Goal: Find specific page/section: Find specific page/section

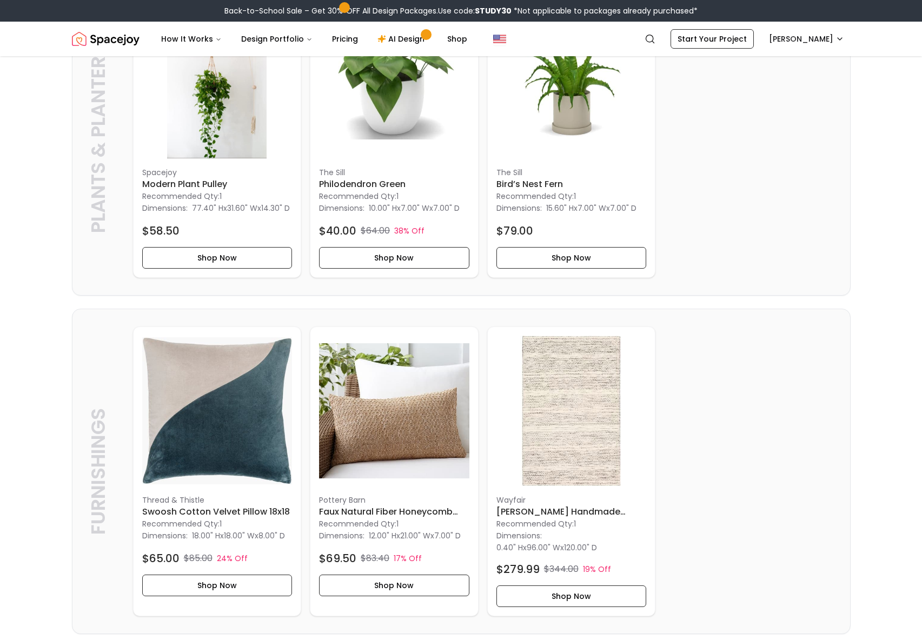
scroll to position [667, 0]
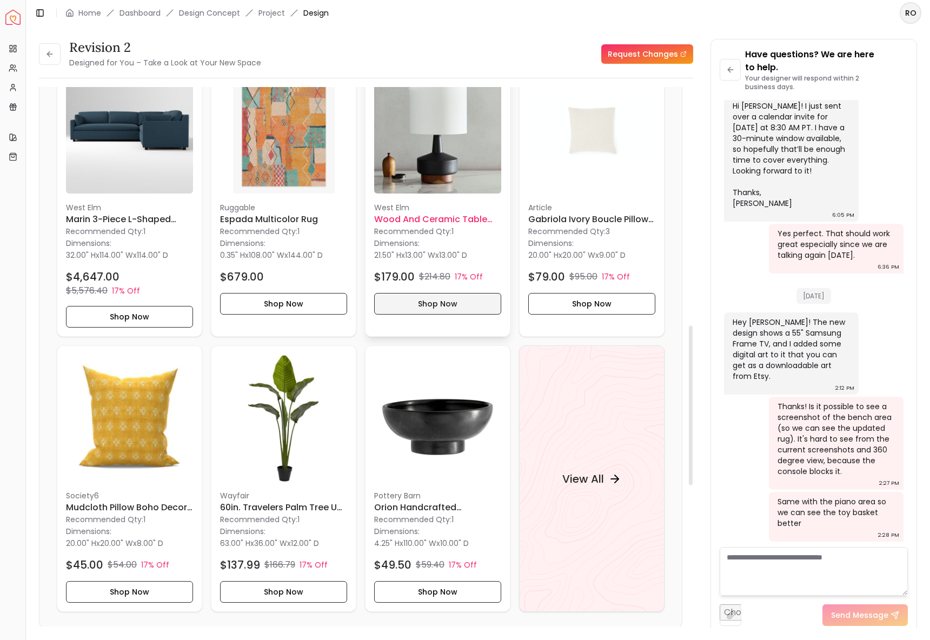
scroll to position [945, 0]
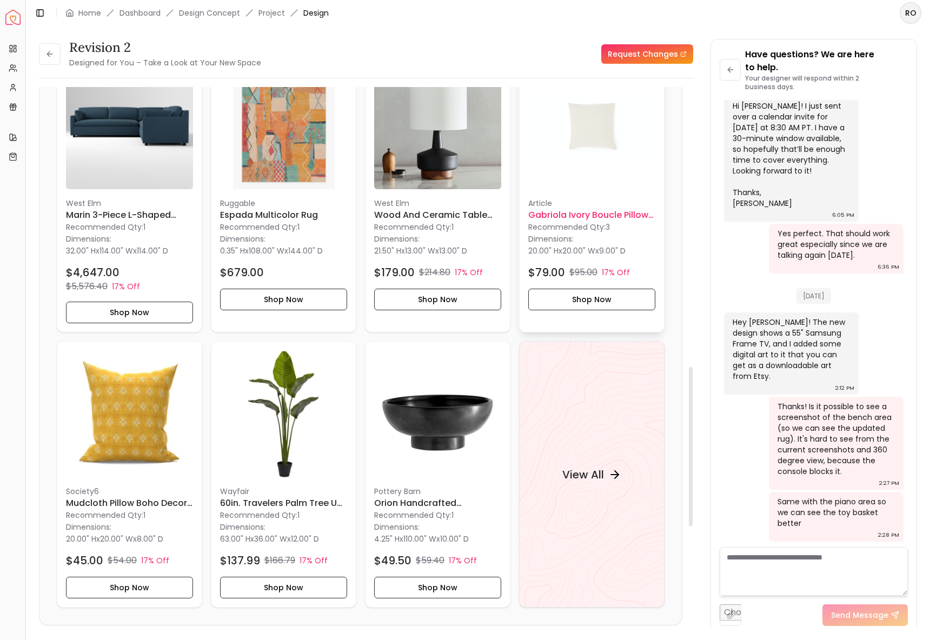
click at [595, 226] on p "Recommended Qty: 3" at bounding box center [591, 227] width 127 height 11
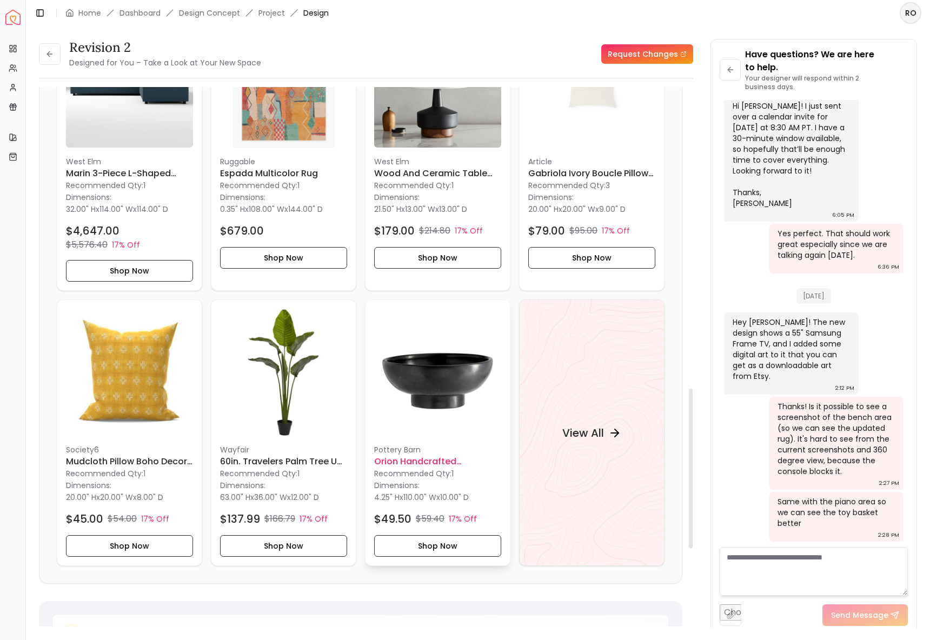
scroll to position [963, 0]
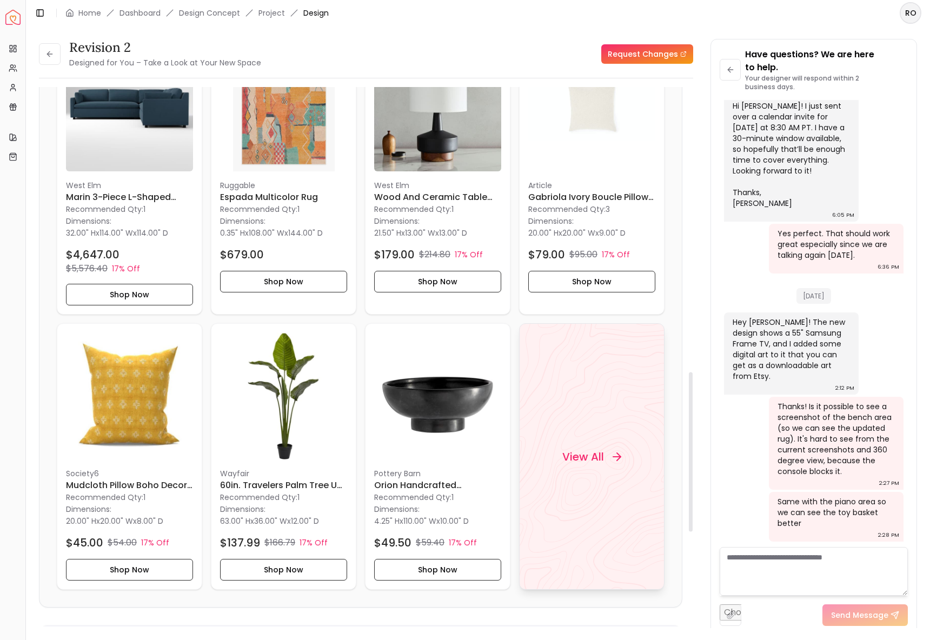
click at [580, 454] on h4 "View All" at bounding box center [584, 456] width 42 height 15
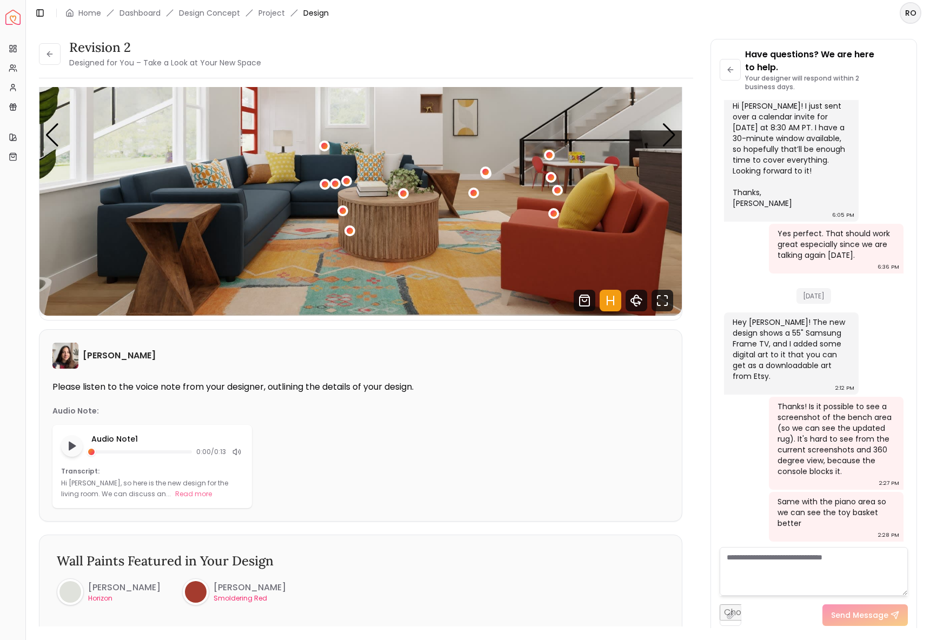
scroll to position [0, 0]
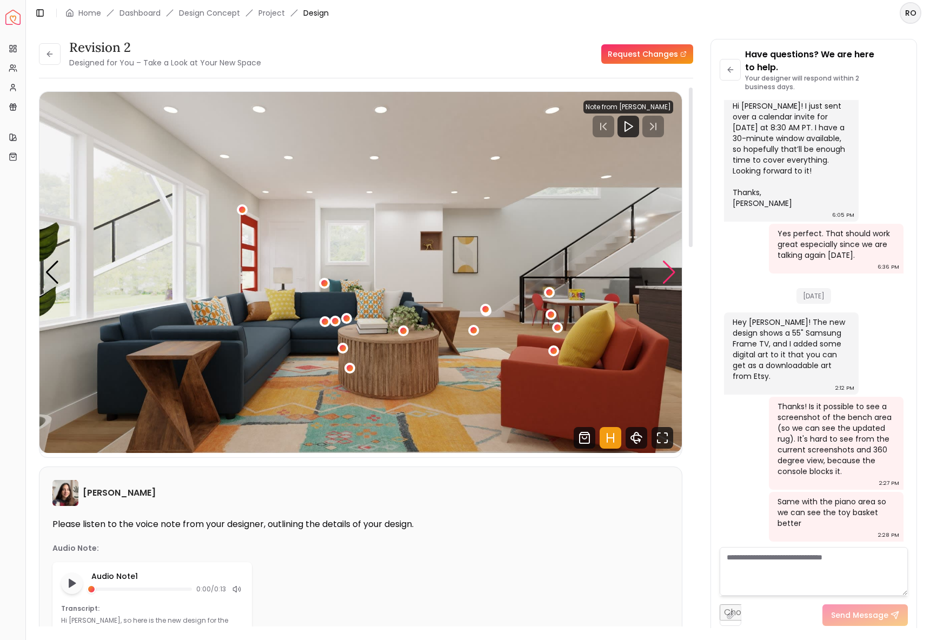
click at [673, 275] on div "Next slide" at bounding box center [669, 273] width 15 height 24
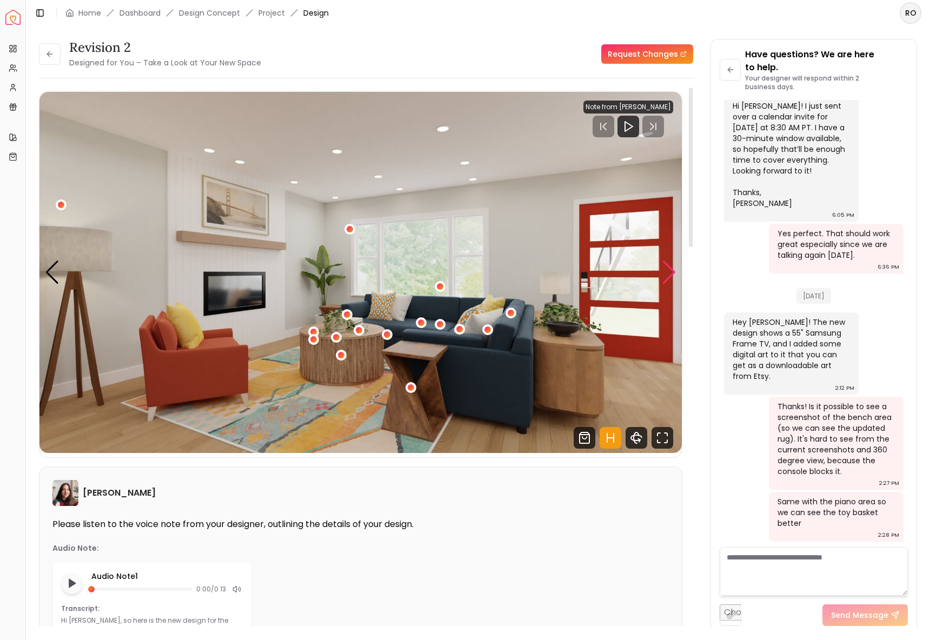
click at [667, 276] on div "Next slide" at bounding box center [669, 273] width 15 height 24
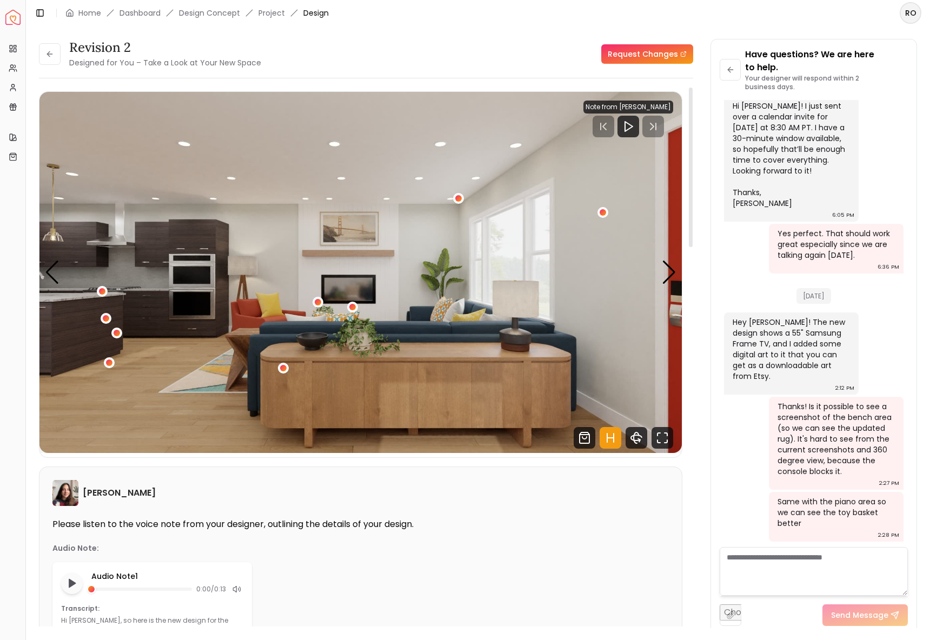
click at [62, 272] on img "3 / 5" at bounding box center [360, 272] width 643 height 361
click at [58, 273] on div "Previous slide" at bounding box center [52, 273] width 15 height 24
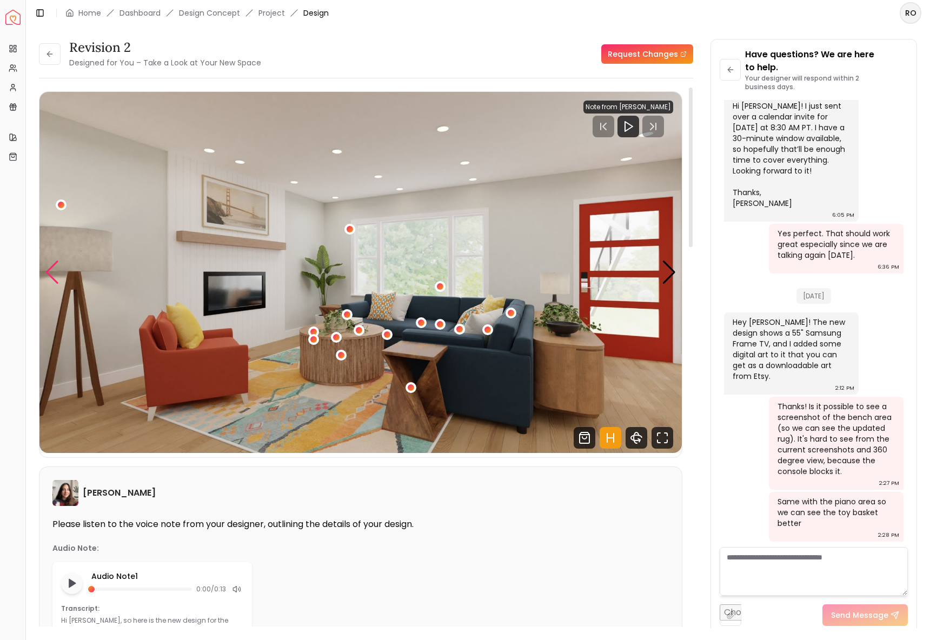
click at [58, 273] on div "Previous slide" at bounding box center [52, 273] width 15 height 24
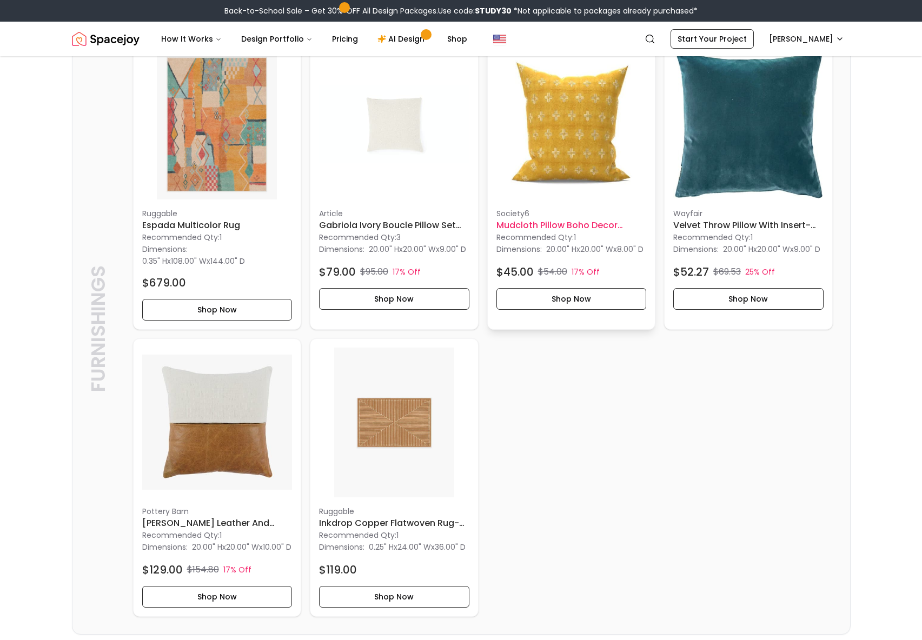
scroll to position [925, 0]
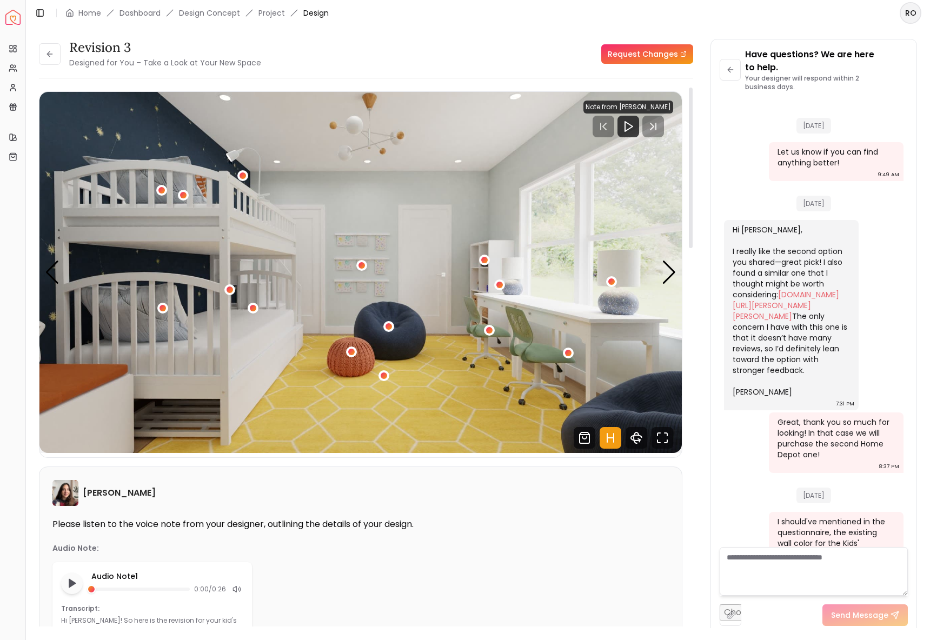
scroll to position [2476, 0]
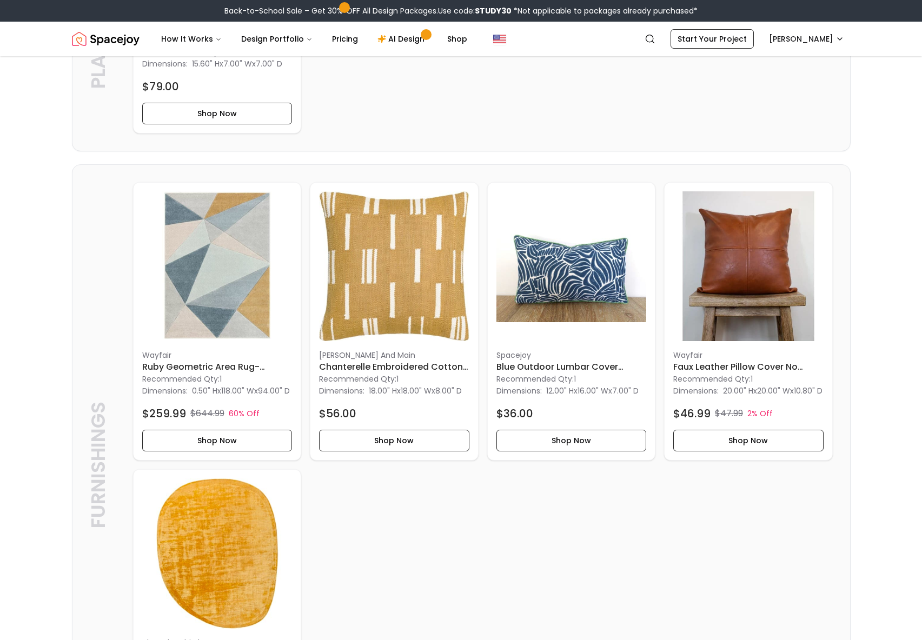
scroll to position [2338, 0]
